Goal: Answer question/provide support: Answer question/provide support

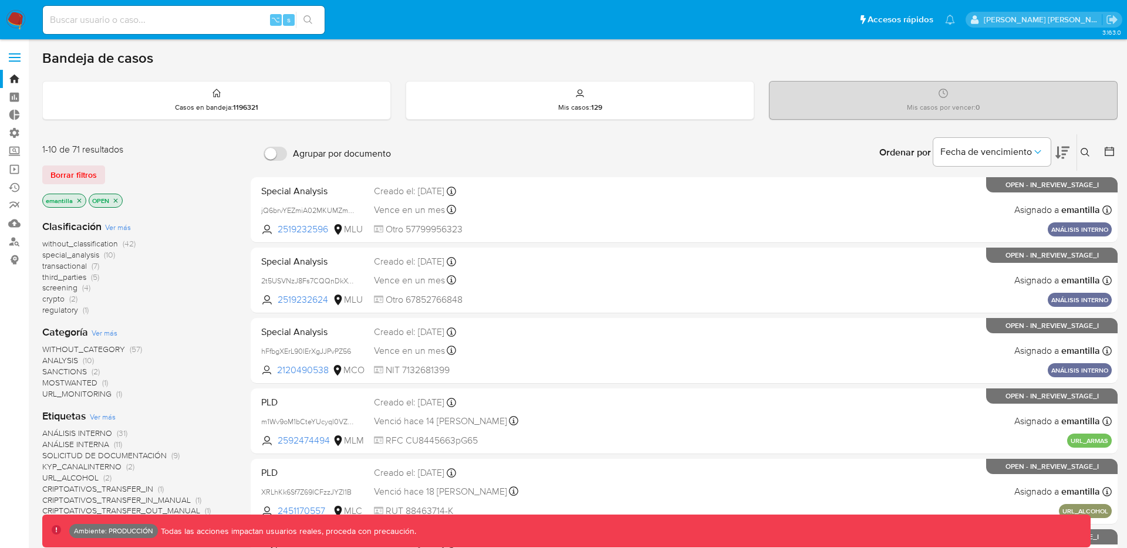
click at [191, 22] on input at bounding box center [184, 19] width 282 height 15
paste input "84041967"
type input "84041967"
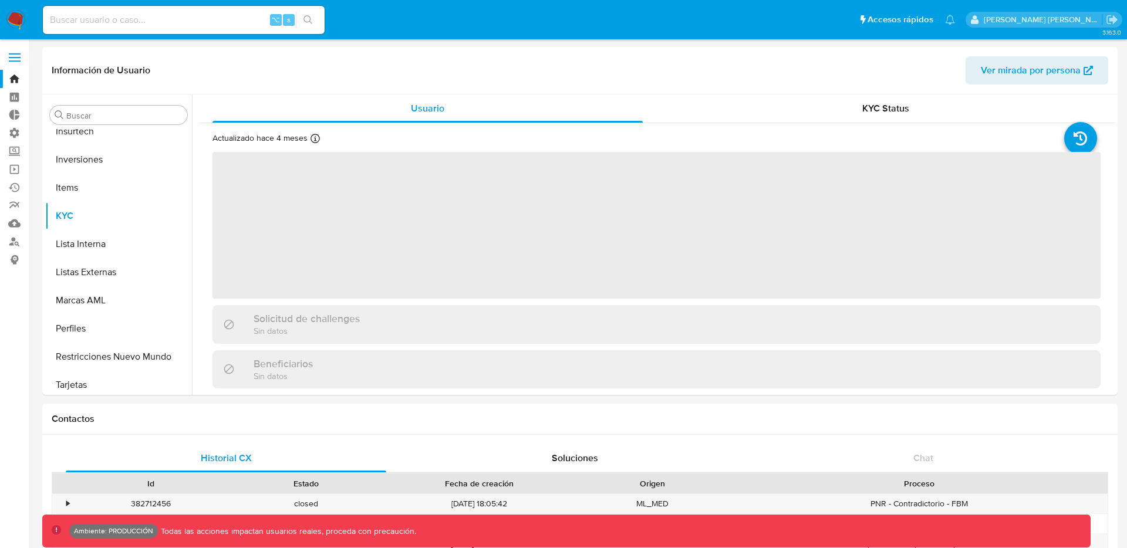
scroll to position [637, 0]
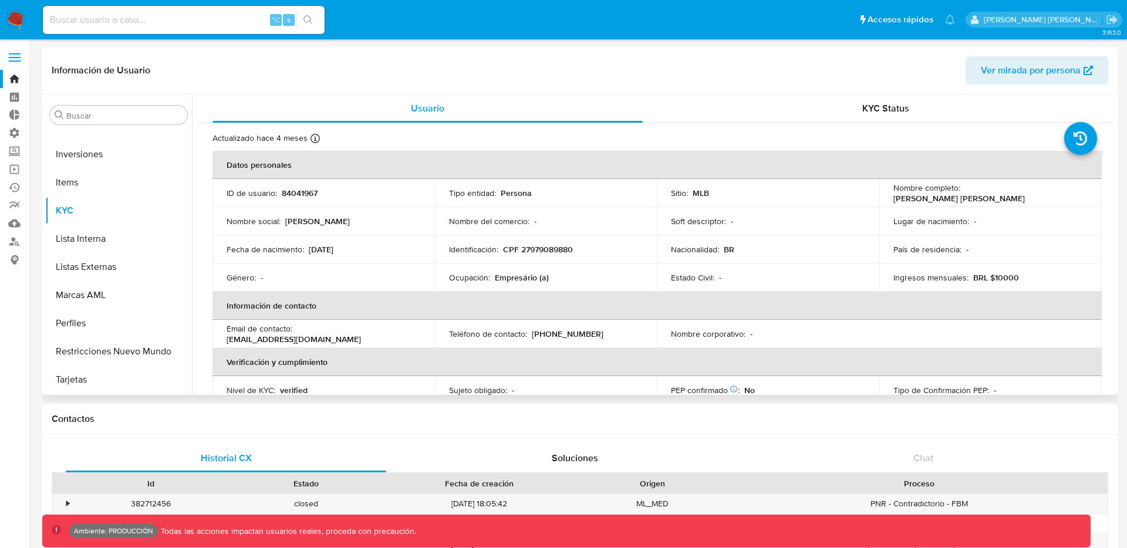
select select "10"
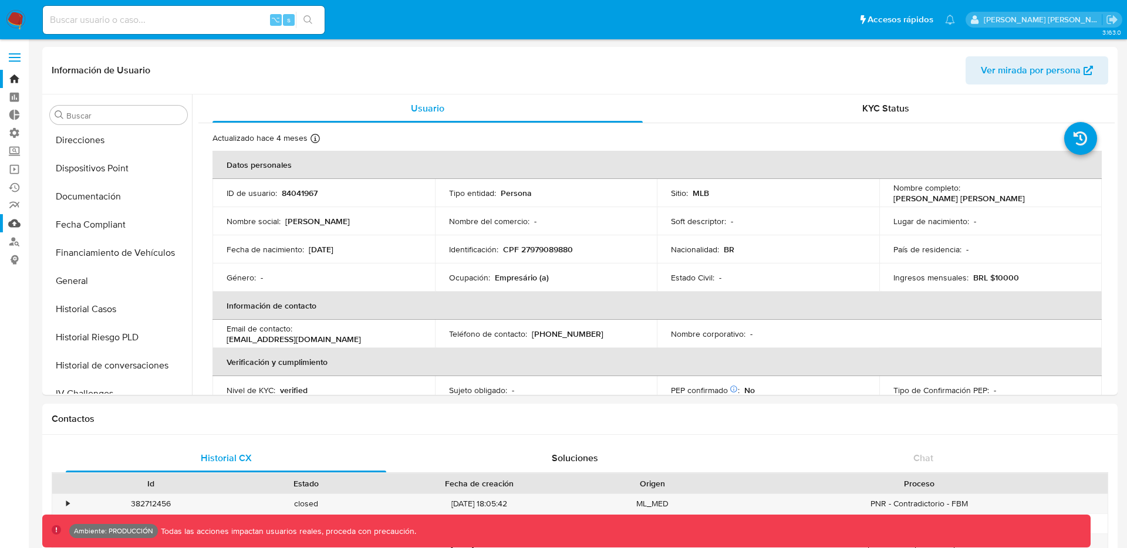
scroll to position [316, 0]
click at [87, 308] on button "Historial Casos" at bounding box center [113, 306] width 137 height 28
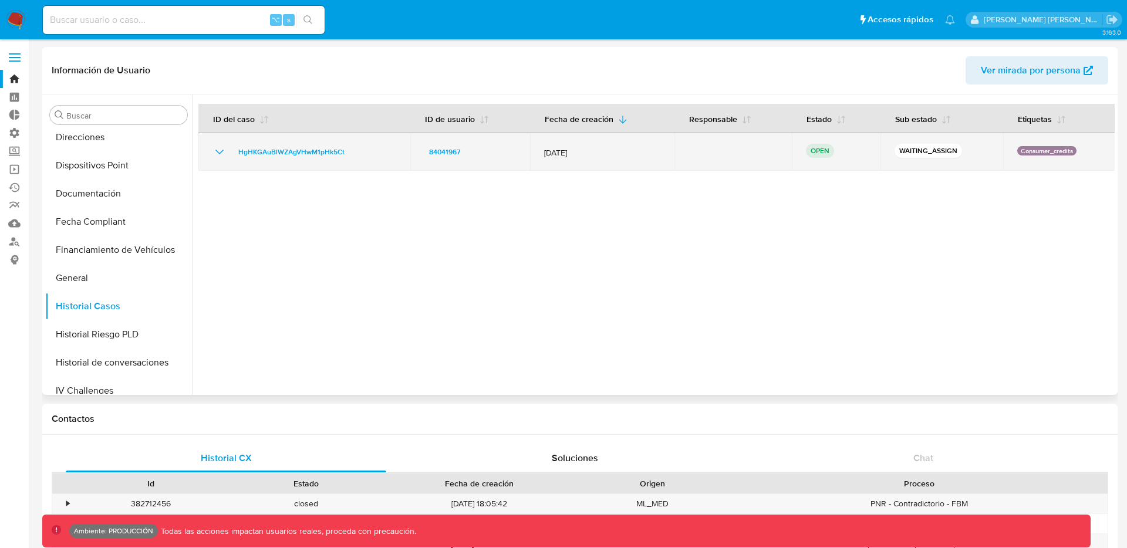
click at [219, 142] on td "HgHKGAuBlWZAgVHwM1pHk5Ct" at bounding box center [304, 152] width 212 height 38
click at [218, 150] on icon "Mostrar/Ocultar" at bounding box center [219, 152] width 14 height 14
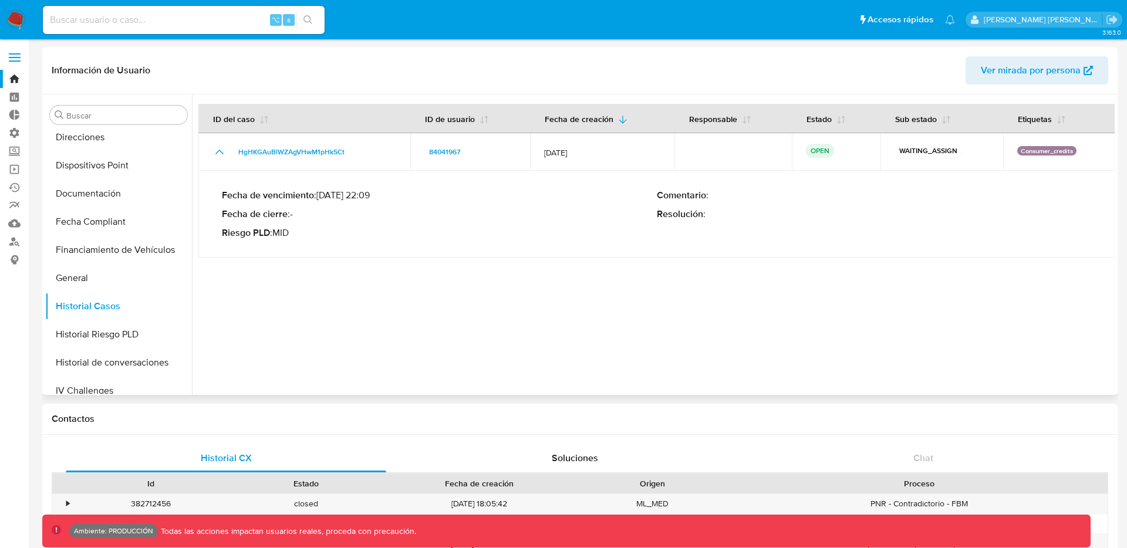
drag, startPoint x: 400, startPoint y: 198, endPoint x: 321, endPoint y: 195, distance: 78.7
click at [321, 195] on p "Fecha de vencimiento : [DATE] 22:09" at bounding box center [439, 196] width 435 height 12
